Goal: Transaction & Acquisition: Purchase product/service

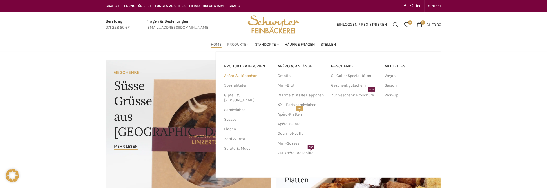
click at [239, 76] on link "Apéro & Häppchen" at bounding box center [247, 76] width 47 height 10
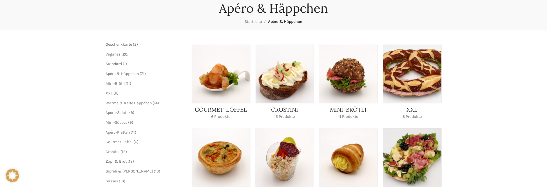
scroll to position [113, 0]
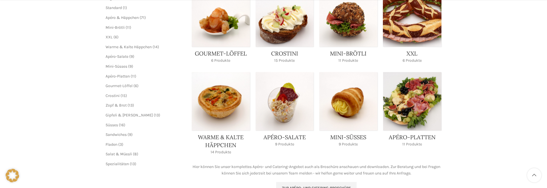
click at [434, 19] on link "Product category xxl" at bounding box center [412, 27] width 58 height 78
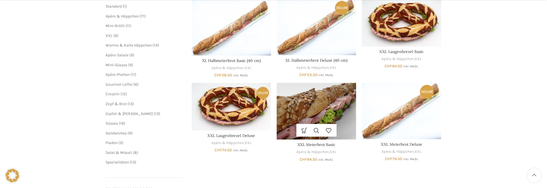
scroll to position [113, 0]
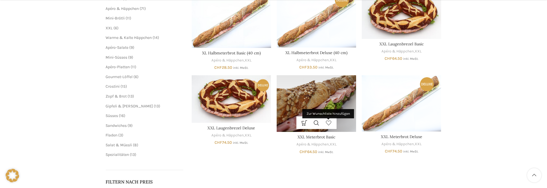
click at [327, 121] on link "Zur Wunschliste hinzufügen" at bounding box center [329, 122] width 12 height 13
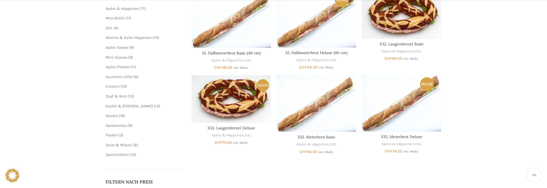
click at [119, 113] on span "16 16 Produkte" at bounding box center [121, 115] width 7 height 5
click at [122, 117] on span "16" at bounding box center [123, 115] width 4 height 5
click at [113, 114] on span "Süsses" at bounding box center [112, 115] width 12 height 5
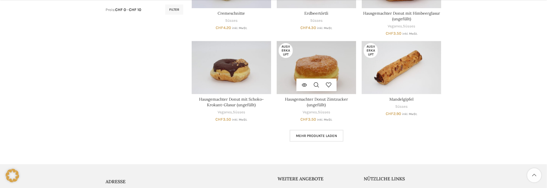
scroll to position [392, 0]
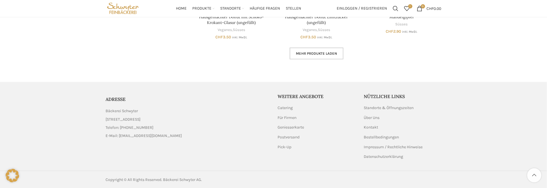
click at [314, 54] on span "Mehr Produkte laden" at bounding box center [316, 53] width 41 height 5
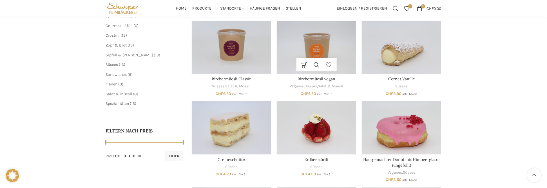
scroll to position [110, 0]
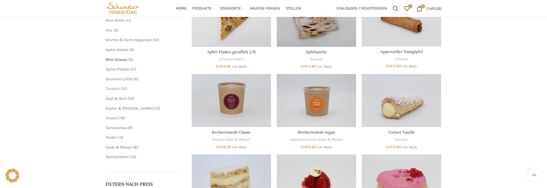
click at [124, 57] on span "Mini-Süsses" at bounding box center [117, 59] width 22 height 5
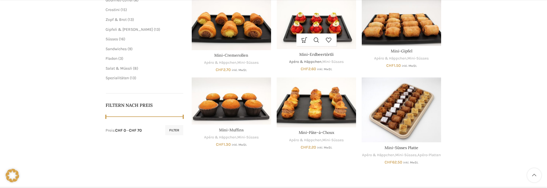
scroll to position [197, 0]
